Goal: Communication & Community: Answer question/provide support

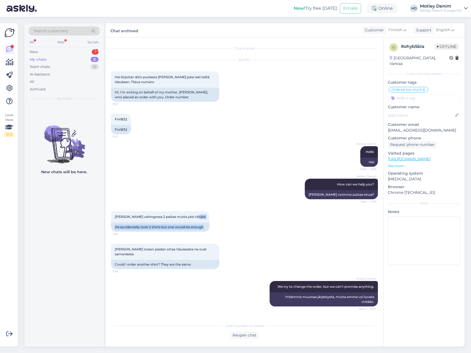
scroll to position [161, 0]
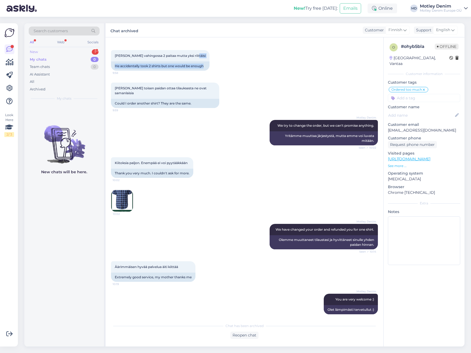
click at [82, 49] on div "New 1" at bounding box center [64, 52] width 71 height 8
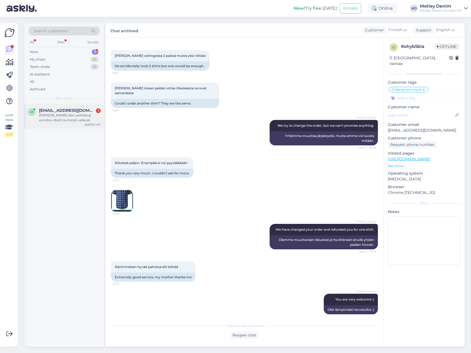
click at [83, 122] on div "[PERSON_NAME] den, potřebuji výměnu zboží za menší velikost." at bounding box center [70, 118] width 62 height 10
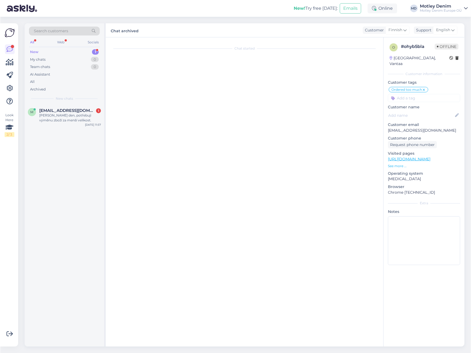
scroll to position [0, 0]
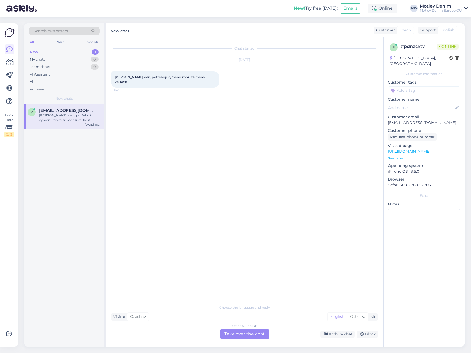
click at [241, 332] on div "Czech to English Take over the chat" at bounding box center [244, 334] width 49 height 10
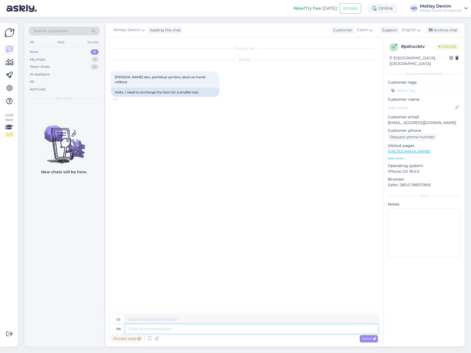
click at [297, 329] on textarea at bounding box center [251, 329] width 253 height 9
type textarea "Hello"
type textarea "Ahoj"
click at [207, 328] on textarea at bounding box center [251, 329] width 253 height 9
type textarea "Then"
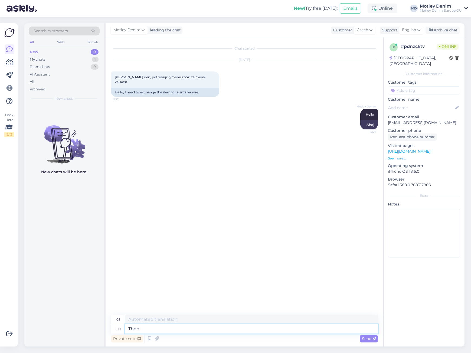
type textarea "Pak"
type textarea "Then use o"
type textarea "Pak použijte"
type textarea "Then use our re"
type textarea "Pak použijte naše"
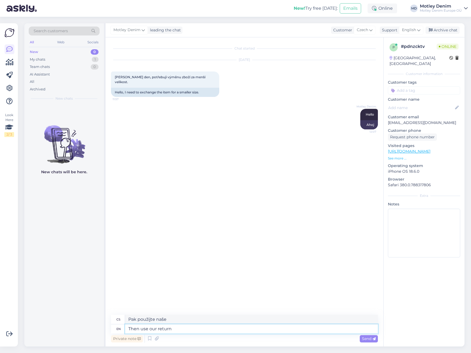
type textarea "Then use our return s"
type textarea "Pak použijte náš návrat"
type textarea "Then use our return system"
type textarea "Pak využijte náš systém vrácení zboží"
type textarea "Then use our return system."
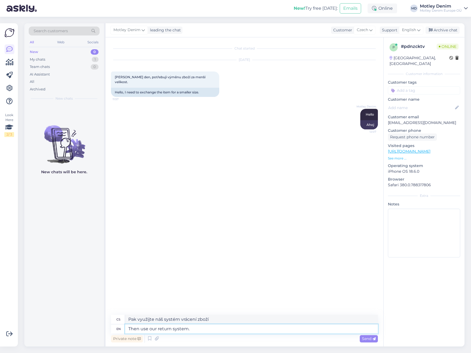
type textarea "Pak využijte náš systém vrácení zboží."
type textarea "Then use our return system. Here i"
type textarea "Pak využijte náš systém vrácení zboží. Zde"
type textarea "Then use our return system. Here is t"
type textarea "Pak využijte náš systém vrácení zboží. Zde je"
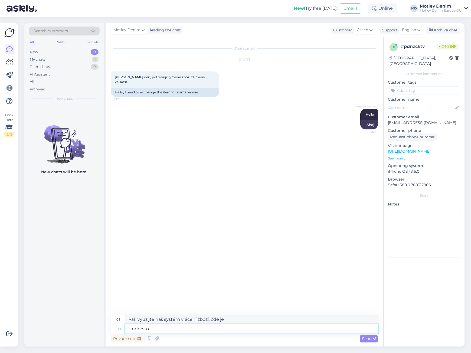
type textarea "Understoo"
type textarea "Rozumět"
type textarea "Understood. H"
type textarea "Rozumím."
type textarea "Understood. Here i"
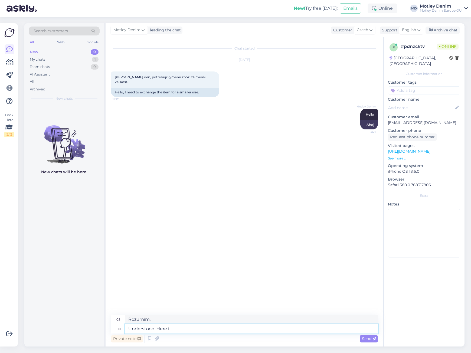
type textarea "Rozumím. Tady."
type textarea "Understood. Here is t"
type textarea "Rozumím. [PERSON_NAME]."
type textarea "Understood. Here is the r"
type textarea "Rozumím. Zde je"
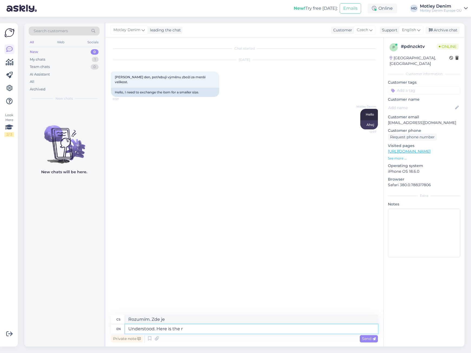
type textarea "Understood. Here is the re"
type textarea "Rozumím. Zde je to znovu"
type textarea "Understood. Here is the return"
type textarea "Rozumím. Zde [PERSON_NAME]."
type textarea "Understood. Here is the return link:"
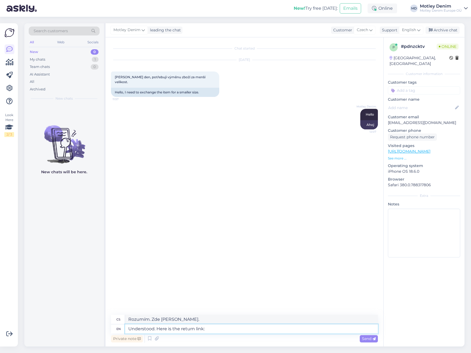
type textarea "Rozumím. Zde je odkaz pro odpověď:"
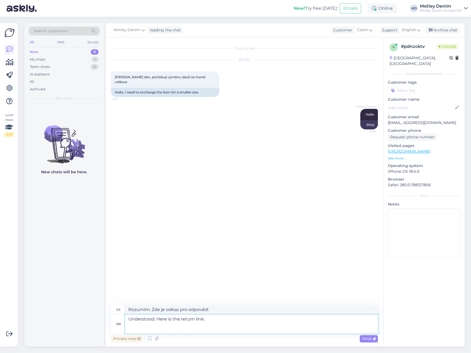
click at [194, 330] on textarea "Understood. Here is the return link:" at bounding box center [251, 324] width 253 height 19
paste textarea "[URL][DOMAIN_NAME]"
type textarea "Understood. Here is the return link: [URL][DOMAIN_NAME]"
type textarea "Rozumím. Zde je odkaz pro vrácení: [URL][DOMAIN_NAME]"
type textarea "Understood. Here is the return link: [URL][DOMAIN_NAME]"
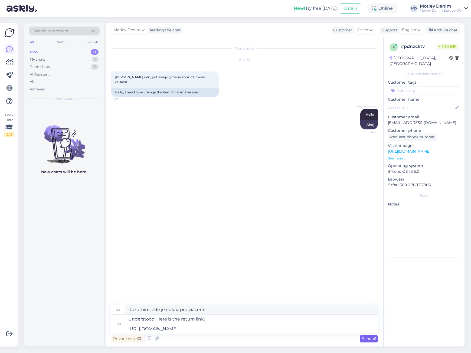
click at [367, 342] on div "Send" at bounding box center [369, 338] width 18 height 7
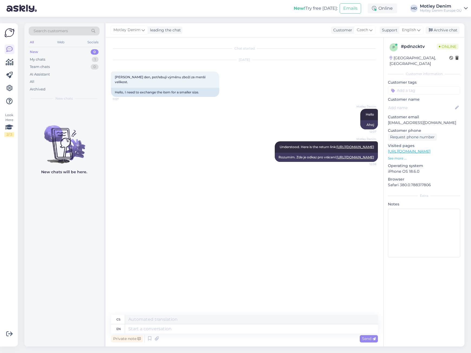
click at [427, 86] on input at bounding box center [424, 90] width 72 height 8
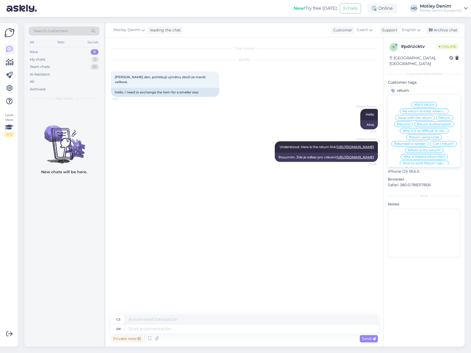
type input "return"
click at [402, 123] on span "Returns" at bounding box center [403, 124] width 13 height 3
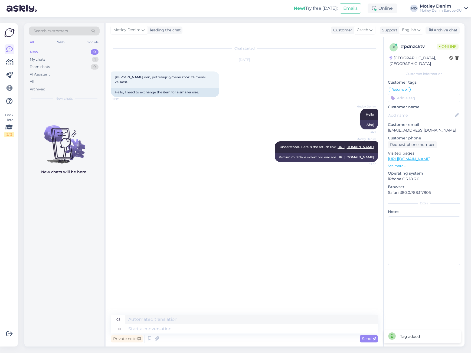
click at [413, 95] on input at bounding box center [424, 98] width 72 height 8
type input "change"
click at [429, 129] on div "Change size" at bounding box center [424, 131] width 25 height 5
click at [449, 32] on div "Archive chat" at bounding box center [443, 30] width 34 height 7
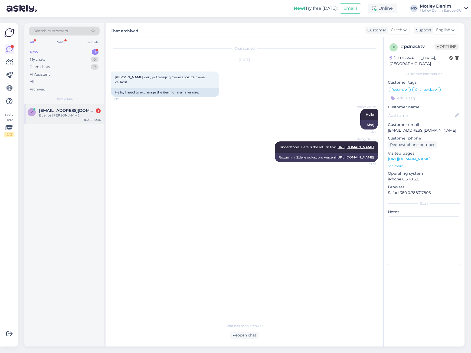
click at [77, 113] on div "Buenos [PERSON_NAME]" at bounding box center [70, 115] width 62 height 5
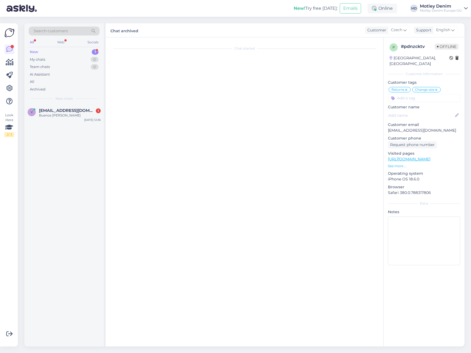
scroll to position [135, 0]
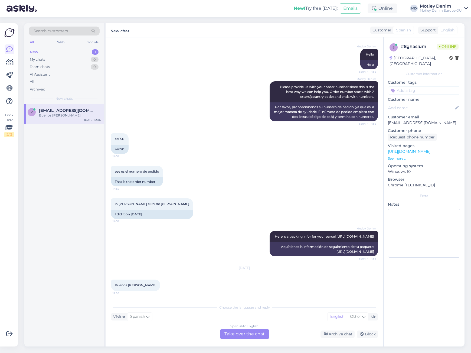
click at [248, 336] on div "Spanish to English Take over the chat" at bounding box center [244, 334] width 49 height 10
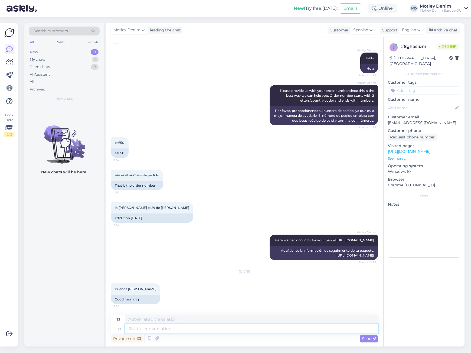
click at [248, 329] on textarea at bounding box center [251, 328] width 253 height 9
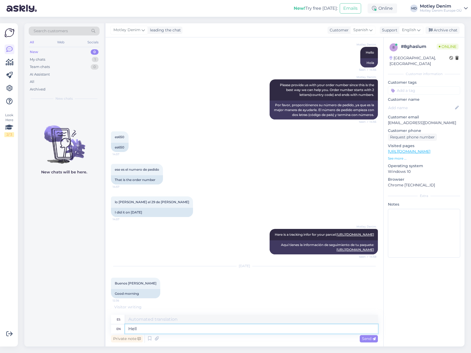
type textarea "Hello"
type textarea "Hola"
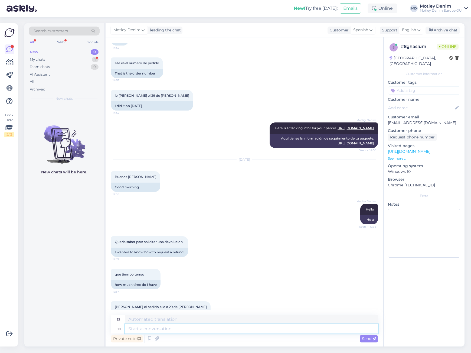
scroll to position [261, 0]
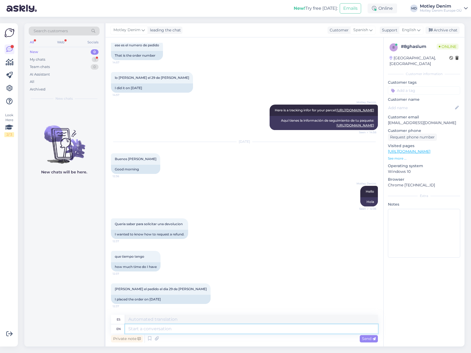
click at [197, 332] on textarea at bounding box center [251, 328] width 253 height 9
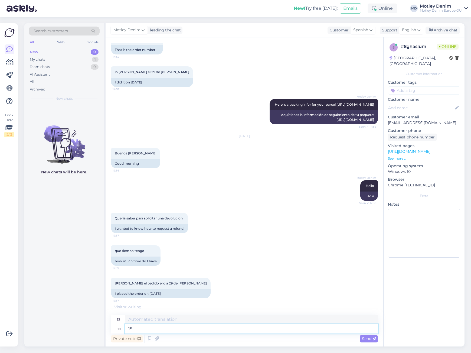
type textarea "15"
type textarea "15 Days"
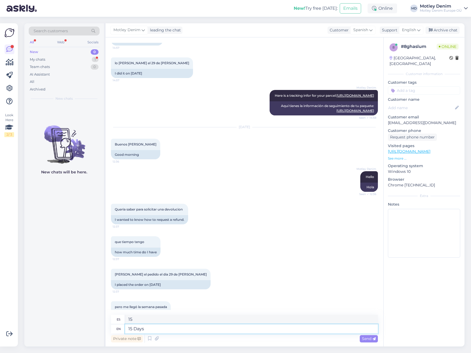
scroll to position [294, 0]
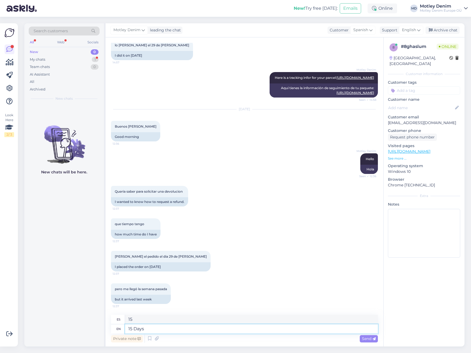
type textarea "15 [PERSON_NAME]"
type textarea "15 Days from t"
type textarea "15 [PERSON_NAME] desde"
type textarea "15 Days from the"
type textarea "15 [PERSON_NAME] desde el"
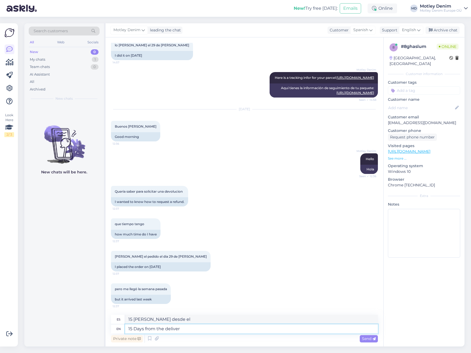
type textarea "15 Days from the delivery"
type textarea "15 [PERSON_NAME] desde la entrega"
type textarea "We"
type textarea "Nosotros"
type textarea "We extend"
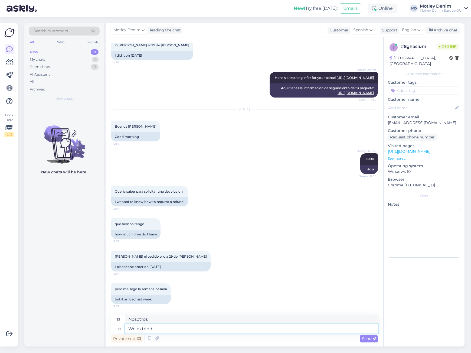
type textarea "Nos extendemos"
type textarea "We can"
type textarea "Podemos"
type textarea "We can etend"
type textarea "Podemos extender"
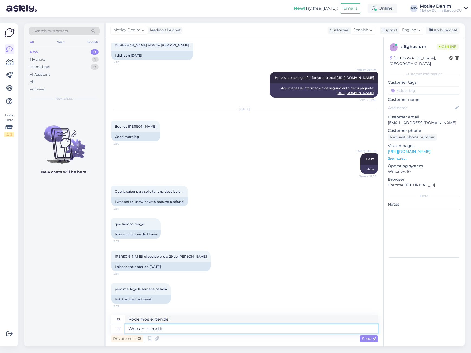
type textarea "We can etend it"
type textarea "Podemos extenderlo"
type textarea "We can etend it to"
type textarea "Podemos extenderlo a"
type textarea "We can etend it to 15"
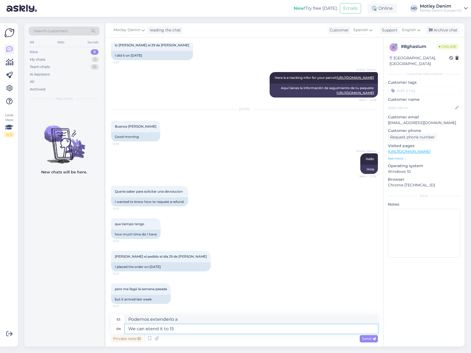
type textarea "Podemos ampliarlo a 15"
type textarea "We can etend it to 15 days f"
type textarea "Podemos ampliarlo hasta 15 [PERSON_NAME]."
type textarea "We can etend it to 15 days from"
type textarea "Podemos extenderlo hasta 15 [PERSON_NAME] a partir de"
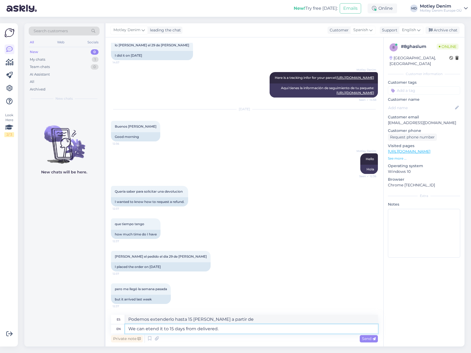
type textarea "We can etend it to 15 days from delivered."
type textarea "Podemos ampliarlo hasta 15 [PERSON_NAME] desde la entrega."
type textarea "We can etend it to 15 days from delivered. Why w"
type textarea "Podemos extenderlo hasta 15 [PERSON_NAME] desde la entrega. ¿Por qué?"
type textarea "We can etend it to 15 days from delivered. Why would u"
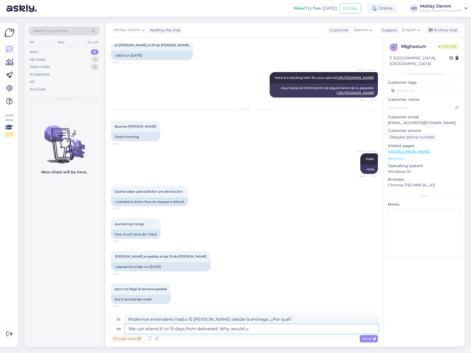
type textarea "Podemos extenderlo hasta 15 [PERSON_NAME] desde la entrega. ¿Por qué...?"
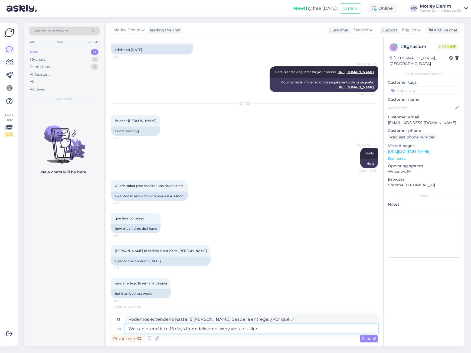
type textarea "We can etend it to 15 days from delivered. Why would u like t"
type textarea "Podemos extenderlo hasta 15 [PERSON_NAME] desde la entrega. ¿Por qué lo desea?"
type textarea "We can etend it to 15 days from delivered. Why would u like to"
type textarea "Podemos extenderlo hasta 15 [PERSON_NAME] desde la entrega. ¿Por qué le gustarí…"
type textarea "We can etend it to 15 days from delivered. Why would u like to re"
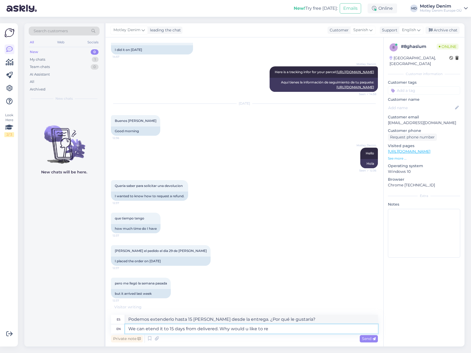
type textarea "Podemos extenderlo hasta 15 [PERSON_NAME] desde la entrega. ¿Por qué le gustarí…"
type textarea "We can etend it to 15 days from delivered. Why would u like to return i"
type textarea "Podemos extenderlo hasta 15 [PERSON_NAME] desde la entrega. ¿Por qué desea devo…"
type textarea "We can etend it to 15 days from delivered. Why would u like to return it?"
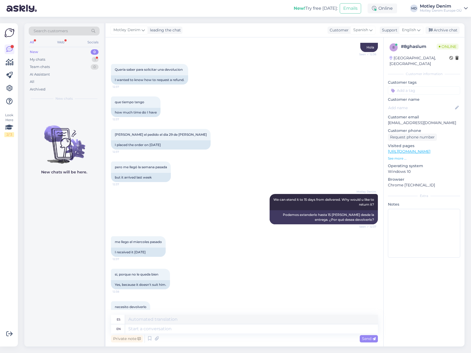
scroll to position [433, 0]
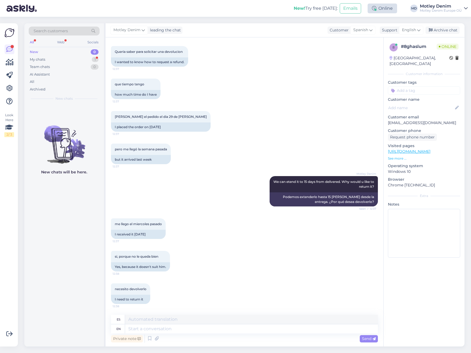
click at [382, 9] on div "Online" at bounding box center [383, 9] width 30 height 10
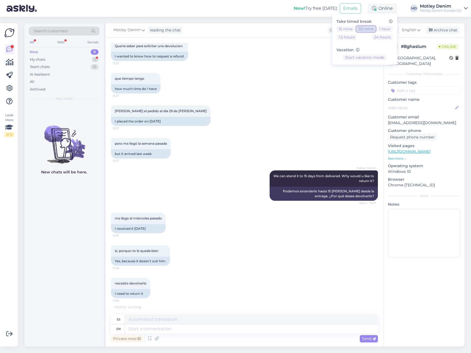
click at [365, 31] on button "30 mins" at bounding box center [366, 29] width 20 height 6
click at [297, 94] on div "que tiempo tengo 12:37 how much time do I have" at bounding box center [244, 83] width 267 height 33
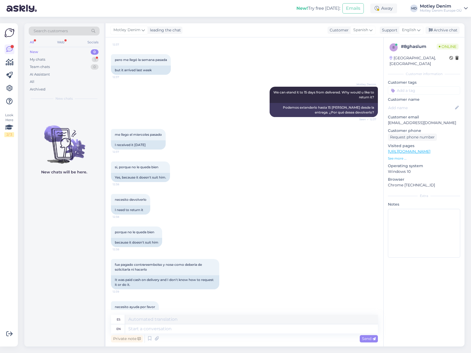
scroll to position [541, 0]
